Goal: Feedback & Contribution: Submit feedback/report problem

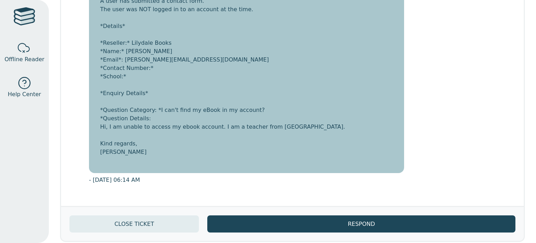
scroll to position [240, 0]
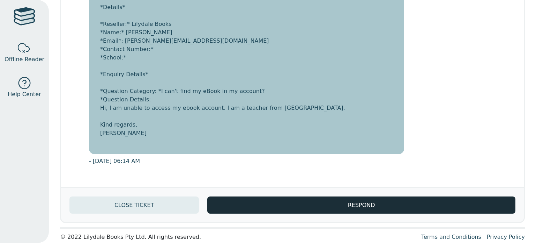
click at [349, 196] on button "RESPOND" at bounding box center [361, 204] width 308 height 17
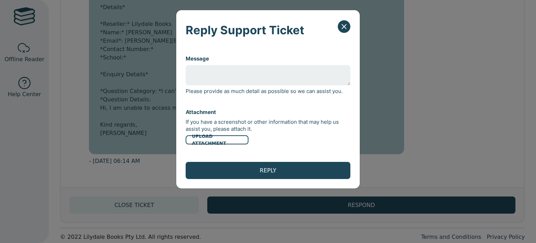
click at [292, 76] on textarea "Message" at bounding box center [268, 75] width 165 height 20
type textarea "Hi, after the following page I receive an error message."
click at [212, 143] on label "UPLOAD ATTACHMENT" at bounding box center [217, 139] width 63 height 9
click at [0, 0] on input "UPLOAD ATTACHMENT" at bounding box center [0, 0] width 0 height 0
click at [230, 141] on label "UPLOAD ATTACHMENT" at bounding box center [217, 139] width 63 height 9
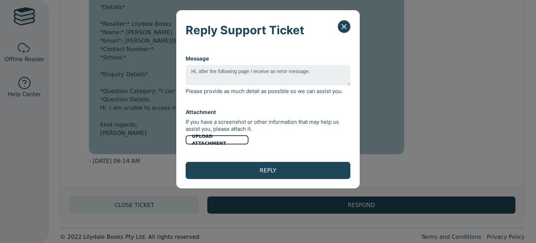
click at [0, 0] on input "UPLOAD ATTACHMENT" at bounding box center [0, 0] width 0 height 0
click at [350, 26] on button "Close" at bounding box center [344, 26] width 13 height 13
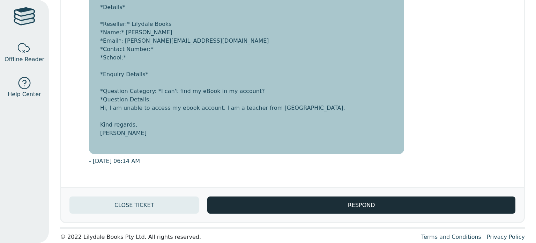
click at [300, 196] on button "RESPOND" at bounding box center [361, 204] width 308 height 17
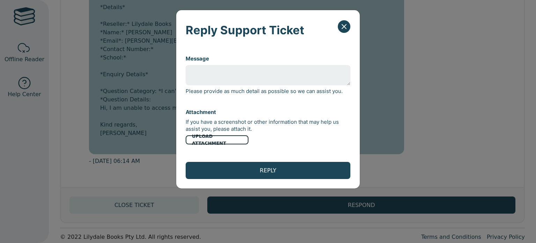
click at [218, 141] on label "UPLOAD ATTACHMENT" at bounding box center [217, 139] width 63 height 9
click at [0, 0] on input "UPLOAD ATTACHMENT" at bounding box center [0, 0] width 0 height 0
click at [228, 136] on label "UPLOAD ATTACHMENT" at bounding box center [217, 139] width 63 height 9
click at [0, 0] on input "UPLOAD ATTACHMENT" at bounding box center [0, 0] width 0 height 0
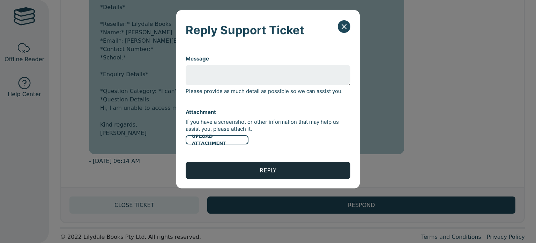
click at [267, 172] on button "REPLY" at bounding box center [268, 170] width 165 height 17
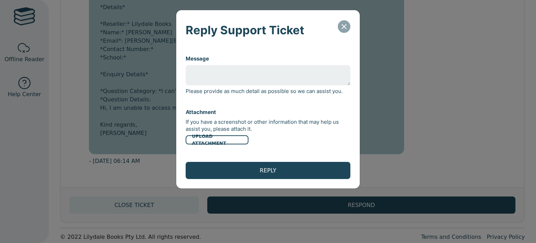
click at [341, 25] on icon "Close" at bounding box center [344, 26] width 8 height 8
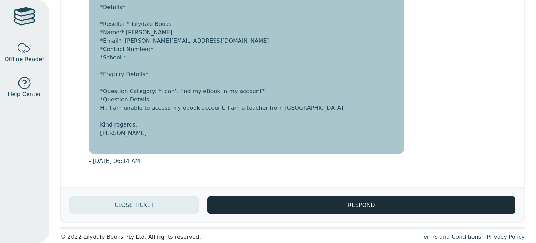
click at [310, 196] on button "RESPOND" at bounding box center [361, 204] width 308 height 17
click at [307, 196] on body "Offline Reader Help Center Support Ticket #2152 LOGIN Help Centre Support Ticke…" at bounding box center [268, 121] width 536 height 243
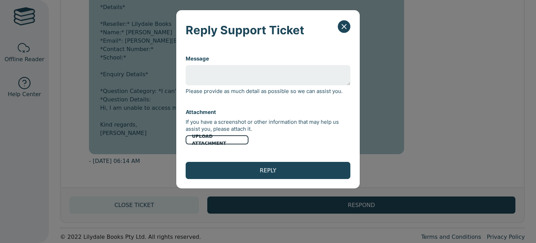
click at [227, 141] on label "UPLOAD ATTACHMENT" at bounding box center [217, 139] width 63 height 9
click at [0, 0] on input "UPLOAD ATTACHMENT" at bounding box center [0, 0] width 0 height 0
click at [204, 139] on label "UPLOAD ATTACHMENT" at bounding box center [217, 139] width 63 height 9
click at [0, 0] on input "UPLOAD ATTACHMENT" at bounding box center [0, 0] width 0 height 0
click at [213, 80] on textarea "Message" at bounding box center [268, 75] width 165 height 20
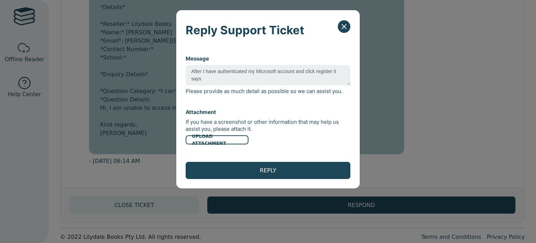
paste textarea "This page isn’t working auth.educationalebooks.com.au is currently unable to ha…"
click at [203, 75] on textarea "After I have authenticated my Microsoft account and click register it says This…" at bounding box center [268, 75] width 165 height 20
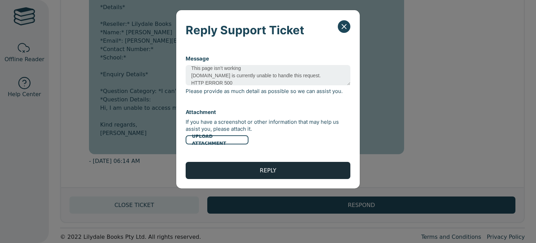
type textarea "After I have authenticated my Microsoft account and click register it says This…"
click at [236, 167] on button "REPLY" at bounding box center [268, 170] width 165 height 17
click at [254, 170] on button "REPLY" at bounding box center [268, 170] width 165 height 17
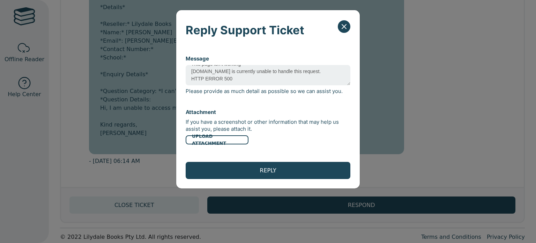
scroll to position [0, 0]
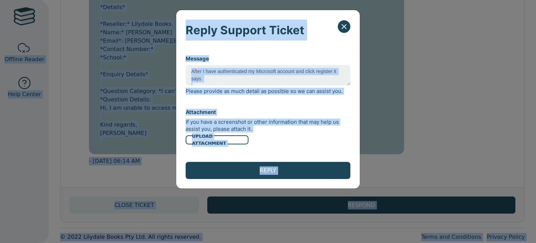
click at [265, 78] on textarea "After I have authenticated my Microsoft account and click register it says This…" at bounding box center [268, 75] width 165 height 20
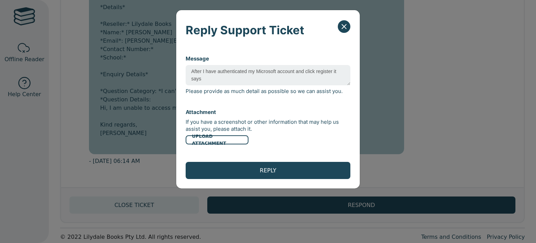
click at [265, 78] on textarea "After I have authenticated my Microsoft account and click register it says This…" at bounding box center [268, 75] width 165 height 20
click at [214, 81] on textarea "After I have authenticated my Microsoft account and click register it says This…" at bounding box center [268, 75] width 165 height 20
drag, startPoint x: 189, startPoint y: 72, endPoint x: 239, endPoint y: 107, distance: 60.5
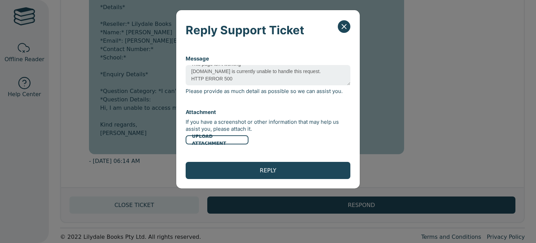
click at [239, 107] on div "Message After I have authenticated my Microsoft account and click register it s…" at bounding box center [268, 115] width 184 height 145
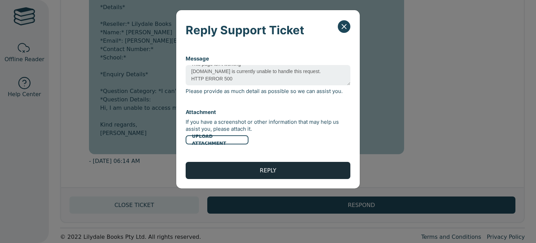
click at [243, 177] on button "REPLY" at bounding box center [268, 170] width 165 height 17
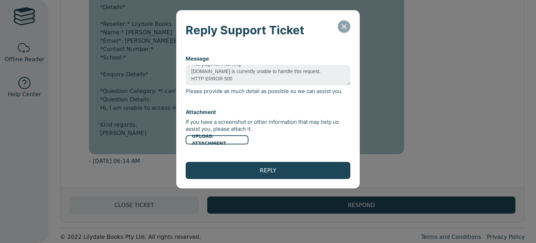
click at [343, 31] on button "Close" at bounding box center [344, 26] width 13 height 13
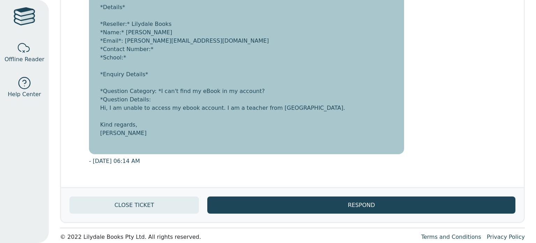
scroll to position [240, 0]
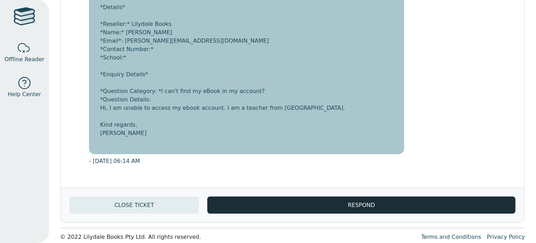
click at [297, 196] on button "RESPOND" at bounding box center [361, 204] width 308 height 17
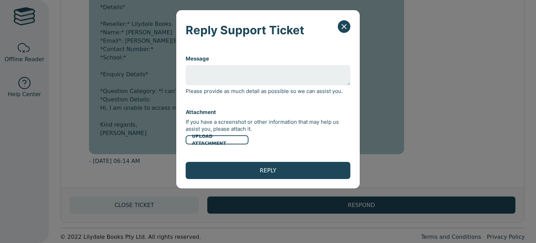
paste textarea "After I have authenticated my Microsoft account and click register it says This…"
click at [266, 73] on textarea "After I have authenticated my Microsoft account and click register it says This…" at bounding box center [268, 75] width 165 height 20
type textarea "After I have authenticated my Microsoft account and click register it says This…"
click at [218, 142] on label "UPLOAD ATTACHMENT" at bounding box center [217, 139] width 63 height 9
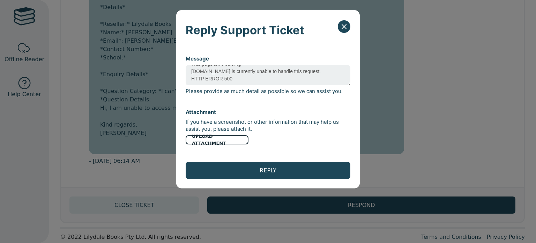
click at [0, 0] on input "UPLOAD ATTACHMENT" at bounding box center [0, 0] width 0 height 0
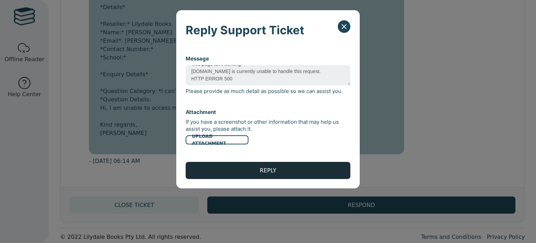
click at [310, 167] on button "REPLY" at bounding box center [268, 170] width 165 height 17
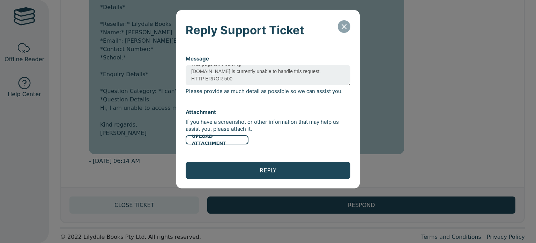
click at [345, 32] on button "Close" at bounding box center [344, 26] width 13 height 13
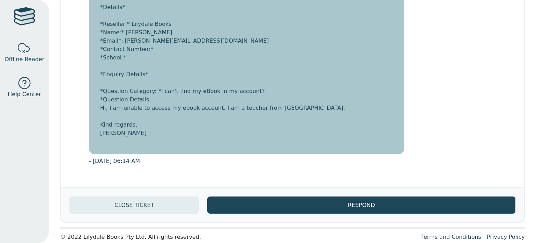
scroll to position [240, 0]
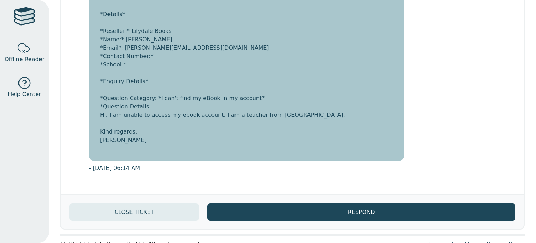
scroll to position [240, 0]
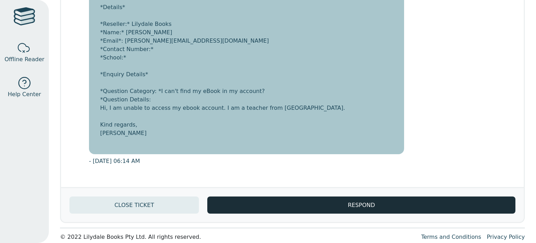
click at [320, 199] on button "RESPOND" at bounding box center [361, 204] width 308 height 17
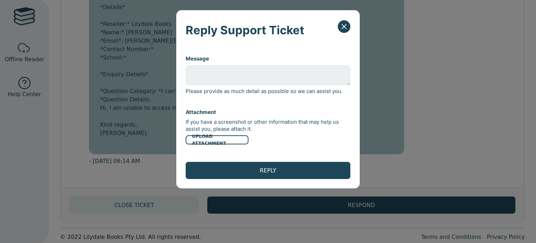
click at [258, 74] on textarea "Message" at bounding box center [268, 75] width 165 height 20
paste textarea "After I have authenticated my Microsoft account and click register it says This…"
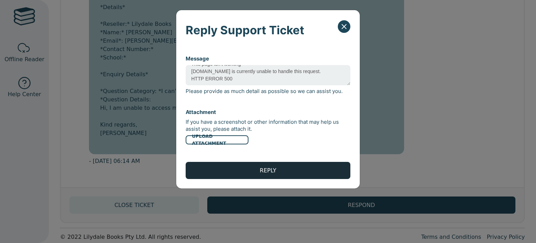
type textarea "After I have authenticated my Microsoft account and click register it says This…"
click at [246, 170] on button "REPLY" at bounding box center [268, 170] width 165 height 17
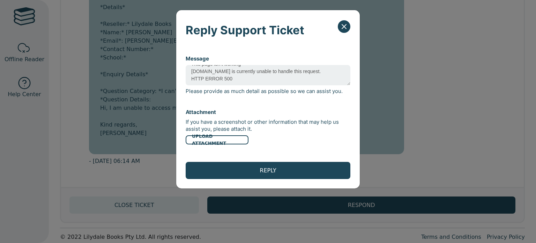
click at [350, 85] on div "Message After I have authenticated my Microsoft account and click register it s…" at bounding box center [268, 76] width 165 height 54
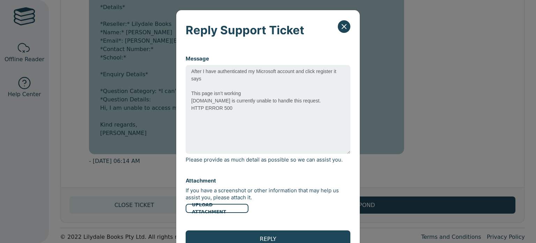
drag, startPoint x: 349, startPoint y: 84, endPoint x: 344, endPoint y: 152, distance: 68.6
click at [344, 152] on textarea "After I have authenticated my Microsoft account and click register it says This…" at bounding box center [268, 109] width 165 height 89
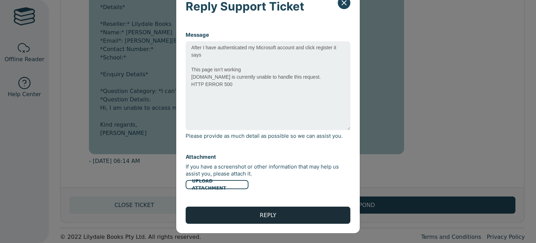
click at [270, 212] on button "REPLY" at bounding box center [268, 214] width 165 height 17
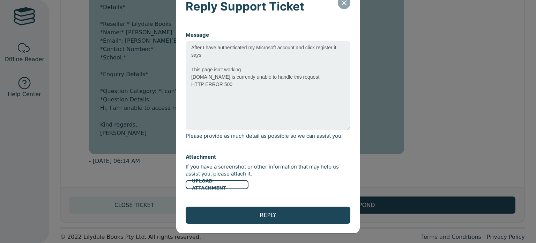
click at [342, 1] on icon "Close" at bounding box center [344, 3] width 8 height 8
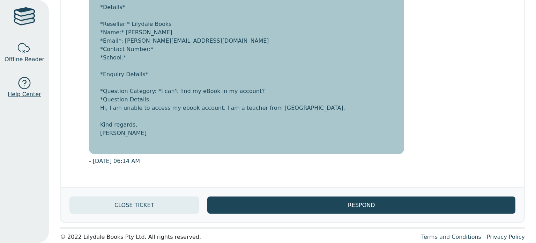
click at [32, 82] on link "Help Center" at bounding box center [24, 87] width 49 height 35
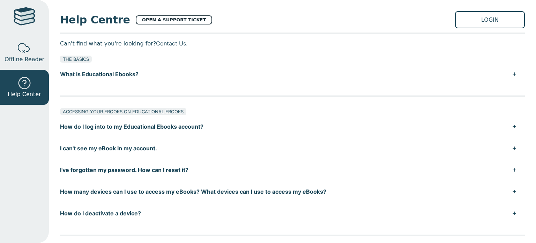
click at [164, 21] on link "OPEN A SUPPORT TICKET" at bounding box center [174, 19] width 76 height 9
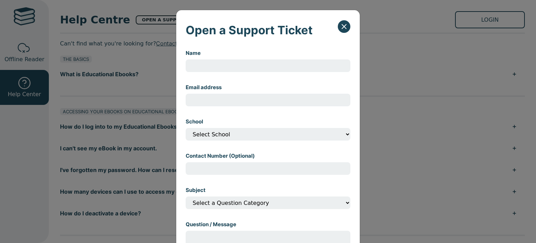
click at [164, 21] on div "Open a Support Ticket Name Email address School Select School Contact Number (O…" at bounding box center [268, 121] width 536 height 243
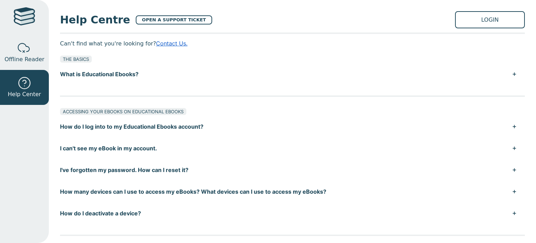
click at [165, 45] on link "Contact Us." at bounding box center [171, 43] width 31 height 7
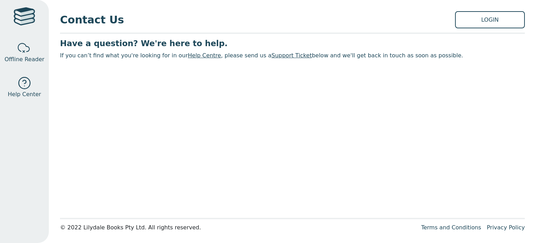
click at [274, 55] on link "Support Ticket" at bounding box center [291, 55] width 40 height 7
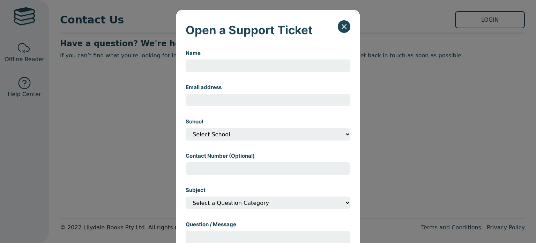
scroll to position [123, 0]
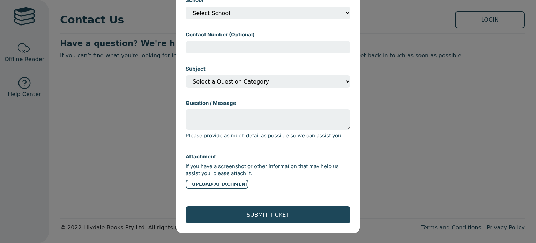
click at [228, 188] on input "file" at bounding box center [268, 183] width 165 height 9
click at [217, 182] on input "file" at bounding box center [268, 183] width 165 height 9
type input "C:\fakepath\Screenshot [DATE] 110447.png"
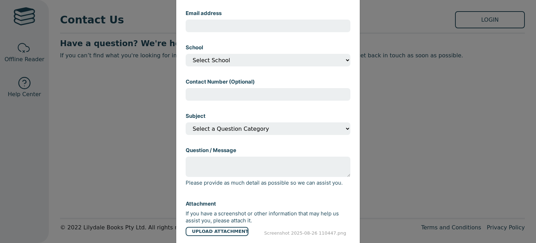
scroll to position [74, 0]
click at [258, 170] on textarea "Question / Message" at bounding box center [268, 166] width 165 height 20
paste textarea "After I have authenticated my Microsoft account and click register it says This…"
type textarea "After I have authenticated my Microsoft account and click register it says This…"
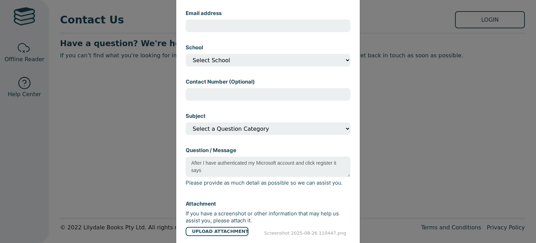
click at [221, 25] on input "Email address" at bounding box center [268, 26] width 165 height 13
type input "[PERSON_NAME][EMAIL_ADDRESS][DOMAIN_NAME]"
click at [225, 60] on select "Select School" at bounding box center [268, 60] width 165 height 13
click at [188, 163] on textarea "After I have authenticated my Microsoft account and click register it says This…" at bounding box center [268, 166] width 165 height 20
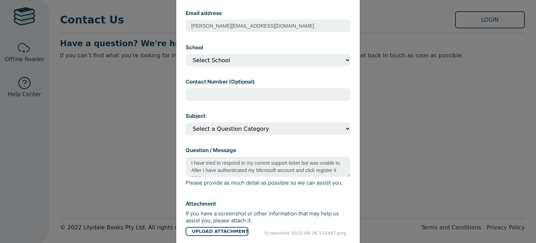
type textarea "I have tried to respond to my current support ticket but was unable to. After I…"
click at [215, 133] on select "Select a Question Category I can't open my eBook I can't find my eBook in my ac…" at bounding box center [268, 128] width 165 height 13
select select "Other"
click at [186, 124] on select "Select a Question Category I can't open my eBook I can't find my eBook in my ac…" at bounding box center [268, 128] width 165 height 13
click at [224, 110] on div "Subject Select a Question Category I can't open my eBook I can't find my eBook …" at bounding box center [268, 123] width 165 height 34
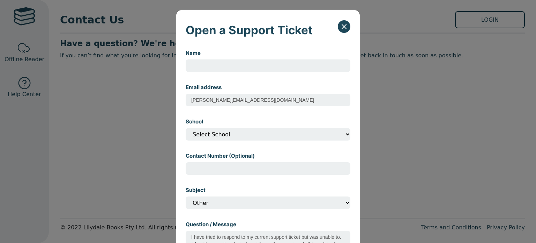
scroll to position [22, 0]
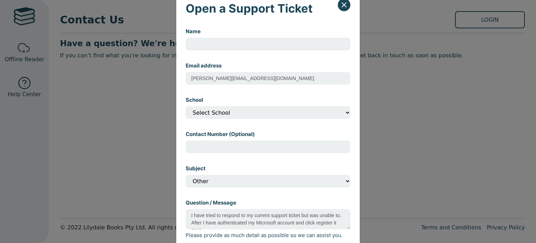
click at [231, 50] on div "Name" at bounding box center [268, 39] width 165 height 34
click at [237, 44] on input "Name" at bounding box center [268, 44] width 165 height 13
type input "[PERSON_NAME]"
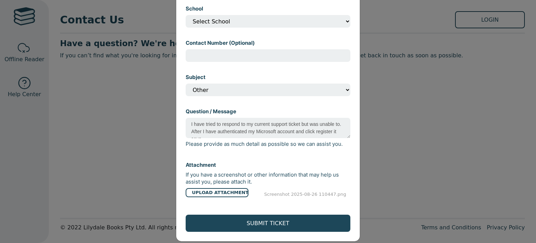
scroll to position [123, 0]
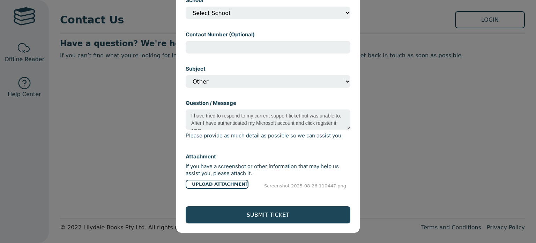
click at [341, 179] on div "Attachment If you have a screenshot or other information that may help us assis…" at bounding box center [268, 170] width 165 height 47
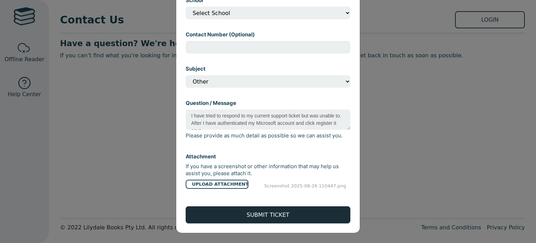
click at [244, 206] on button "SUBMIT TICKET" at bounding box center [268, 214] width 165 height 17
click at [233, 217] on button "SUBMIT TICKET" at bounding box center [268, 214] width 165 height 17
click at [258, 216] on button "SUBMIT TICKET" at bounding box center [268, 214] width 165 height 17
